Goal: Book appointment/travel/reservation

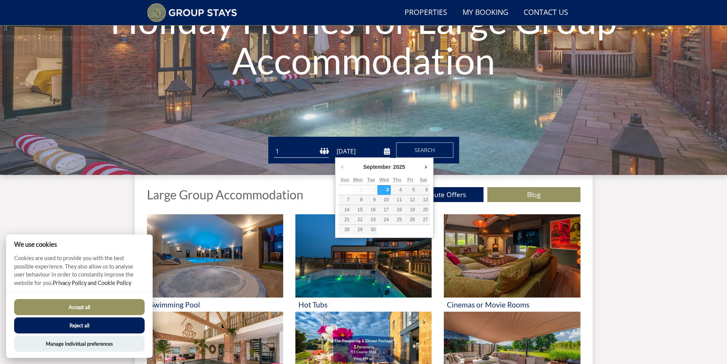
click at [386, 150] on input "[DATE]" at bounding box center [362, 151] width 55 height 13
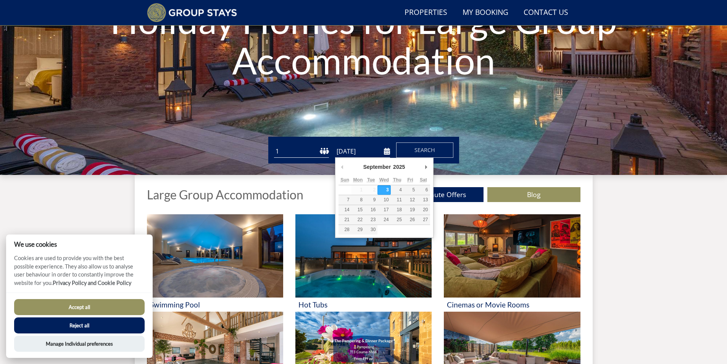
click at [307, 156] on select "1 2 3 4 5 6 7 8 9 10 11 12 13 14 15 16 17 18 19 20 21 22 23 24 25 26 27 28 29 3…" at bounding box center [301, 151] width 55 height 13
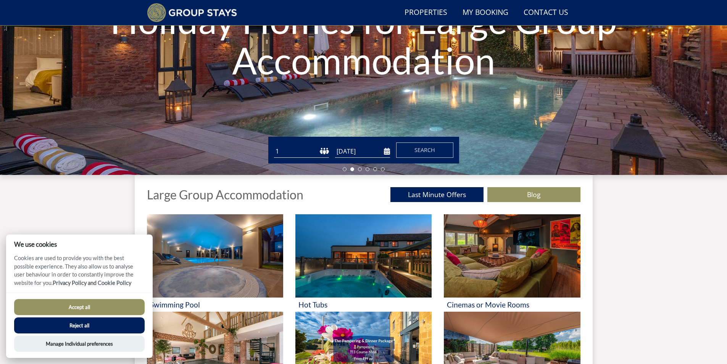
select select "10"
click at [274, 145] on select "1 2 3 4 5 6 7 8 9 10 11 12 13 14 15 16 17 18 19 20 21 22 23 24 25 26 27 28 29 3…" at bounding box center [301, 151] width 55 height 13
click at [366, 149] on input "[DATE]" at bounding box center [362, 151] width 55 height 13
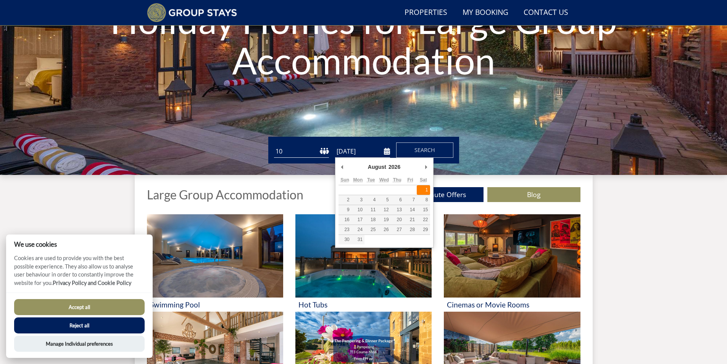
type input "[DATE]"
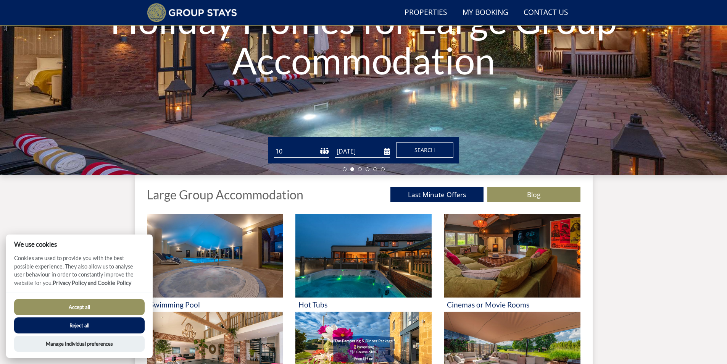
click at [435, 148] on button "Search" at bounding box center [424, 149] width 57 height 15
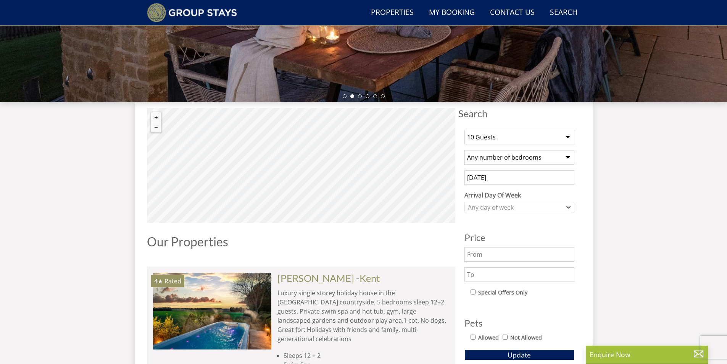
scroll to position [180, 0]
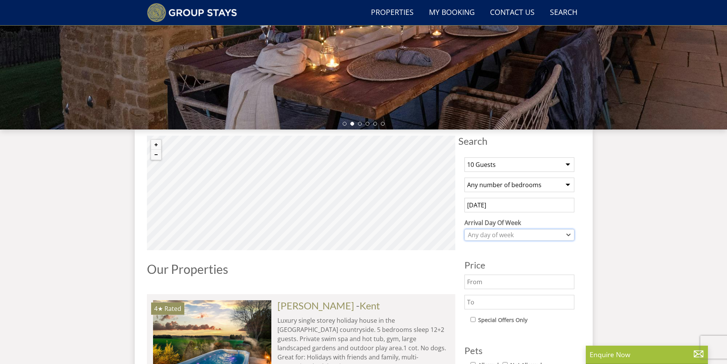
click at [541, 237] on div "Any day of week" at bounding box center [515, 234] width 99 height 8
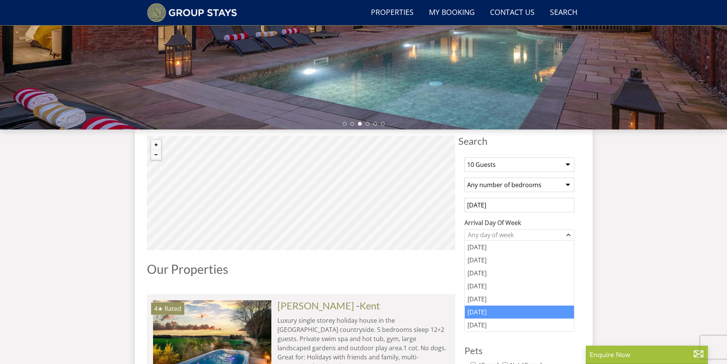
click at [488, 312] on div "[DATE]" at bounding box center [519, 311] width 109 height 13
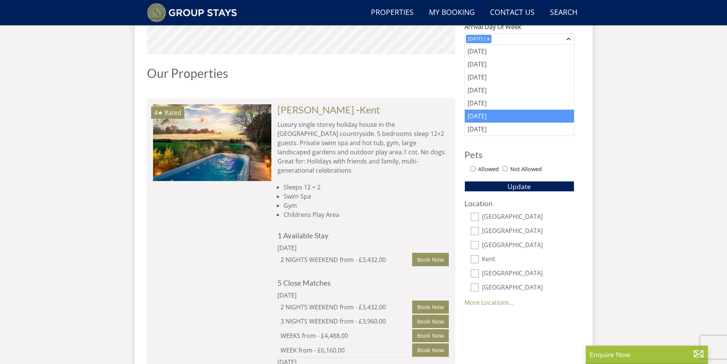
scroll to position [409, 0]
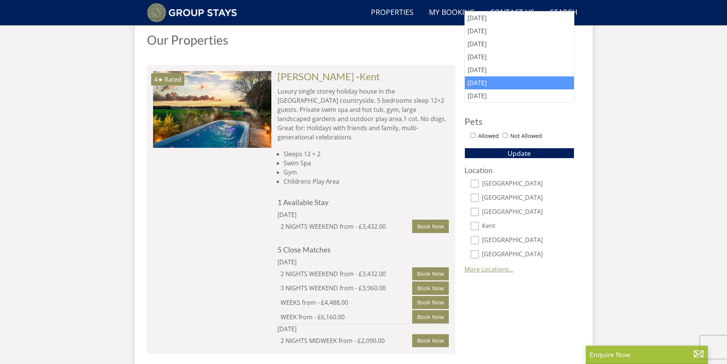
click at [477, 269] on link "More Locations..." at bounding box center [488, 269] width 49 height 8
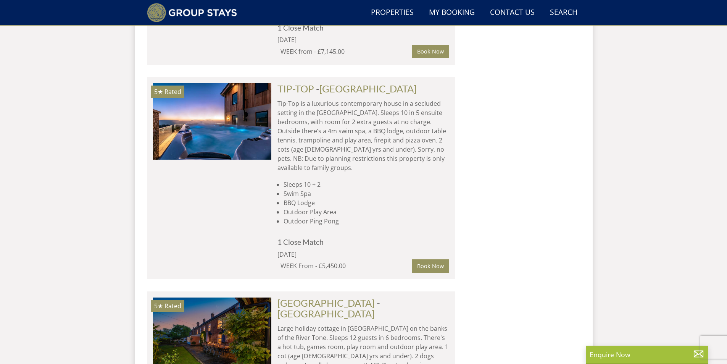
scroll to position [2811, 0]
